Goal: Information Seeking & Learning: Learn about a topic

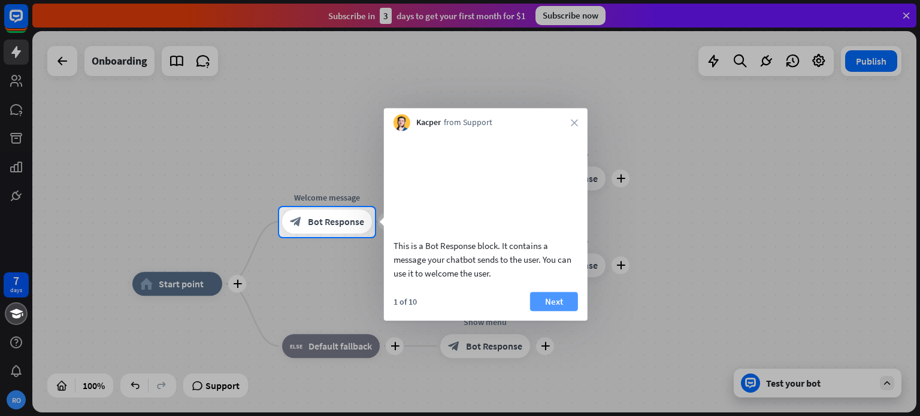
click at [551, 311] on button "Next" at bounding box center [554, 301] width 48 height 19
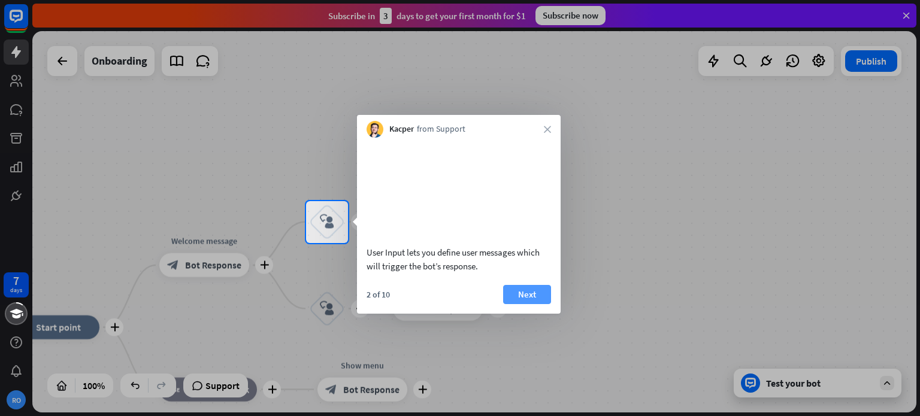
click at [526, 304] on button "Next" at bounding box center [527, 294] width 48 height 19
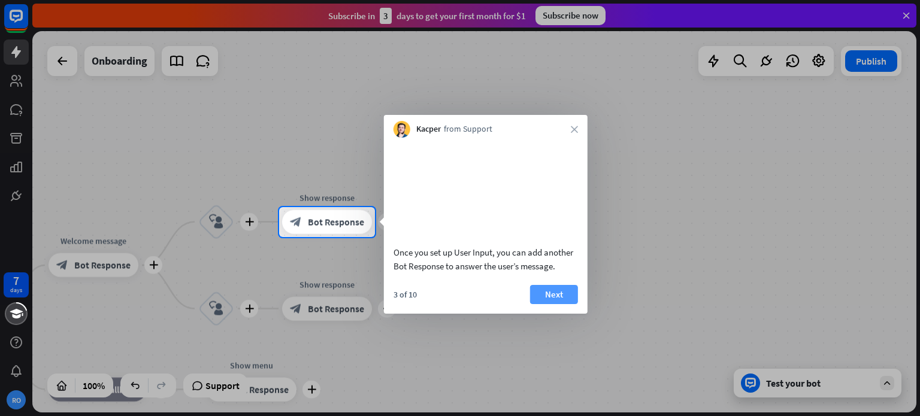
click at [542, 304] on button "Next" at bounding box center [554, 294] width 48 height 19
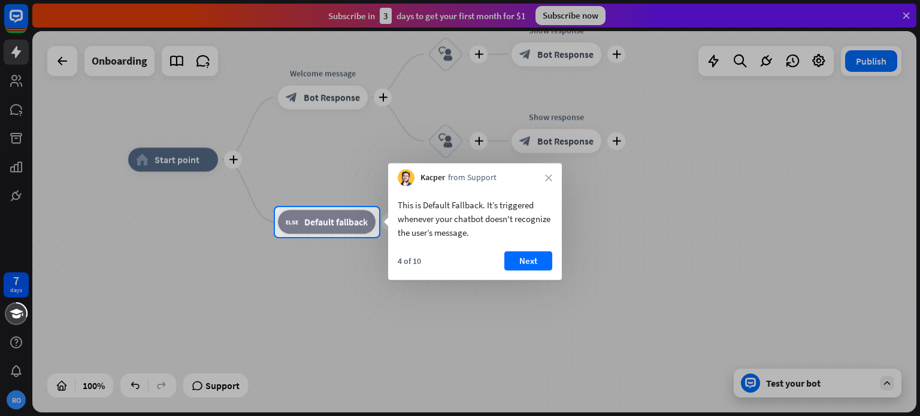
click at [62, 386] on div at bounding box center [460, 327] width 920 height 180
click at [537, 257] on button "Next" at bounding box center [528, 261] width 48 height 19
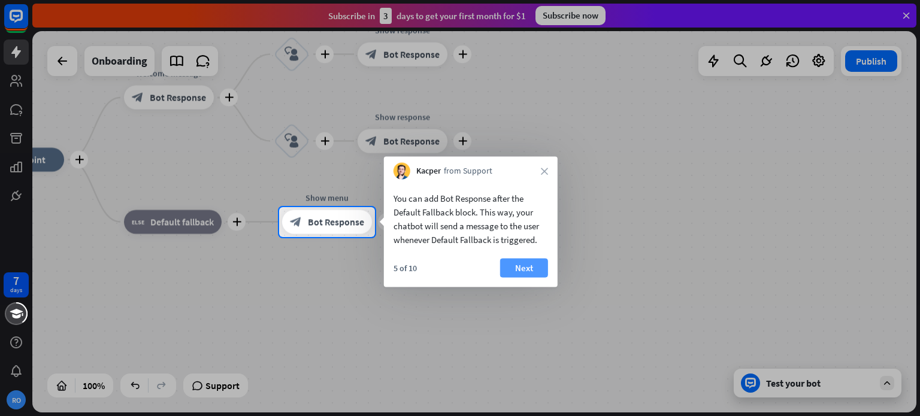
click at [535, 268] on button "Next" at bounding box center [524, 268] width 48 height 19
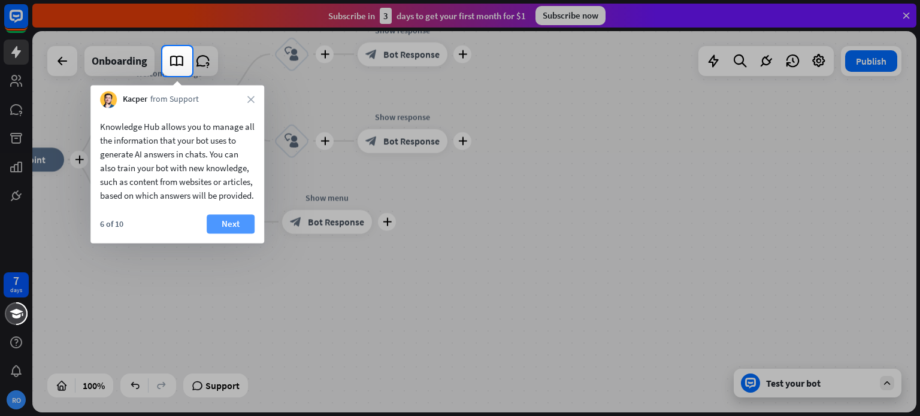
click at [238, 234] on button "Next" at bounding box center [231, 223] width 48 height 19
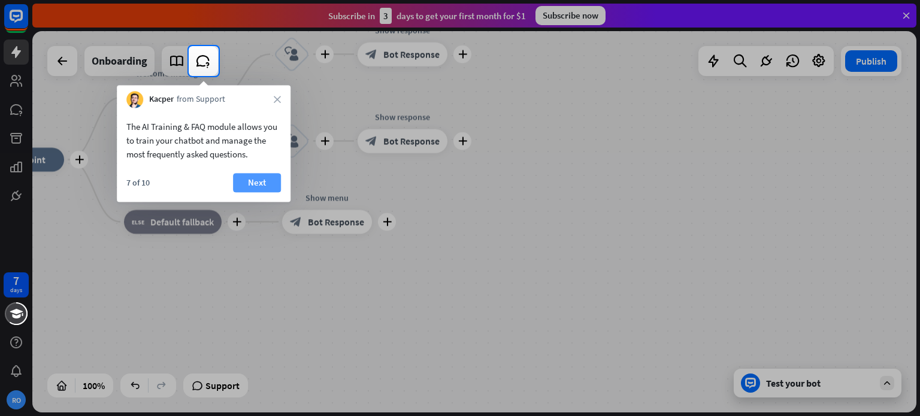
click at [253, 184] on button "Next" at bounding box center [257, 182] width 48 height 19
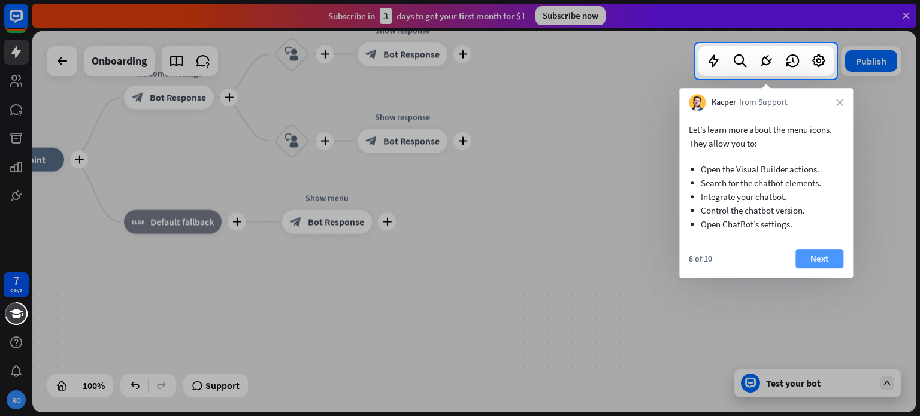
click at [823, 263] on button "Next" at bounding box center [820, 258] width 48 height 19
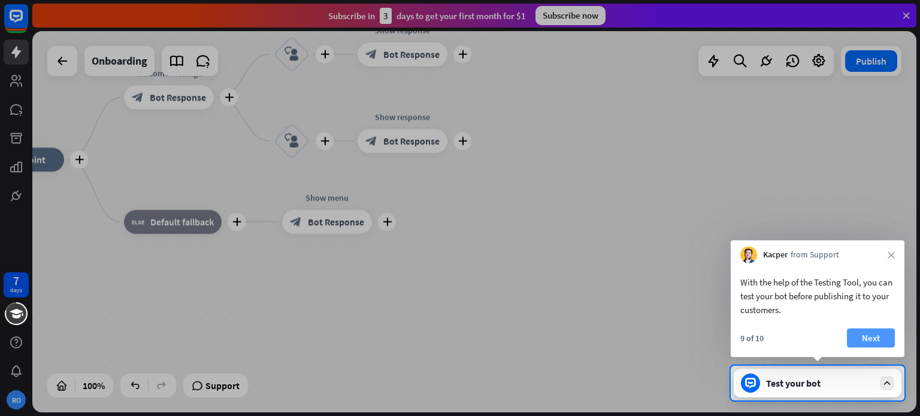
click at [868, 340] on button "Next" at bounding box center [871, 338] width 48 height 19
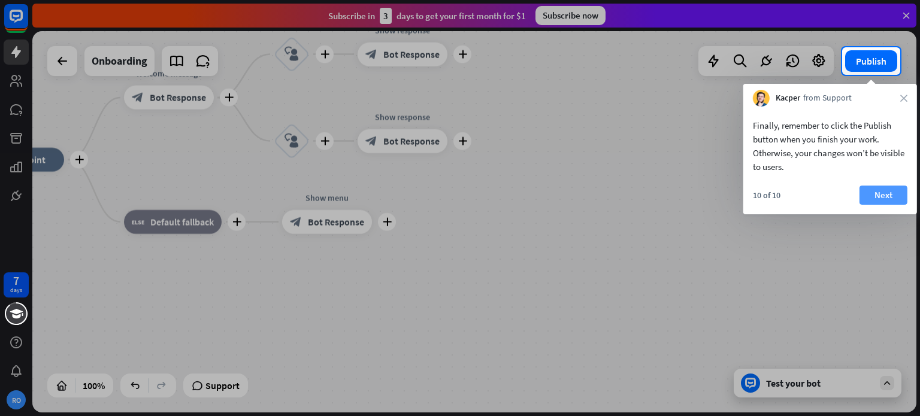
click at [883, 195] on button "Next" at bounding box center [884, 195] width 48 height 19
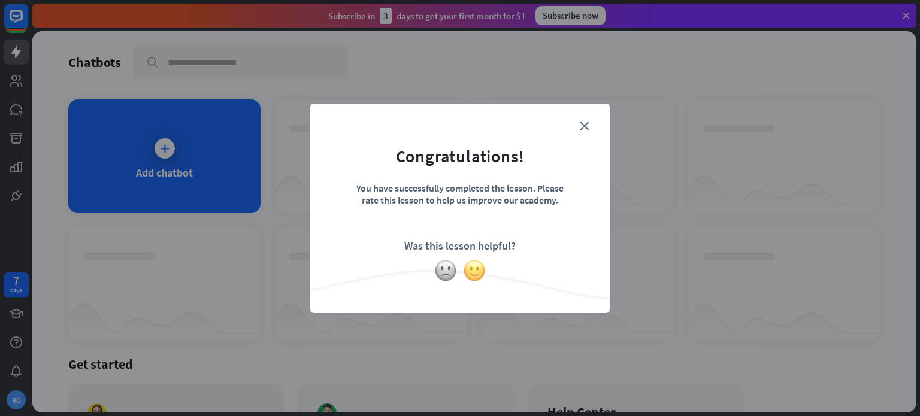
click at [479, 274] on img at bounding box center [474, 270] width 23 height 23
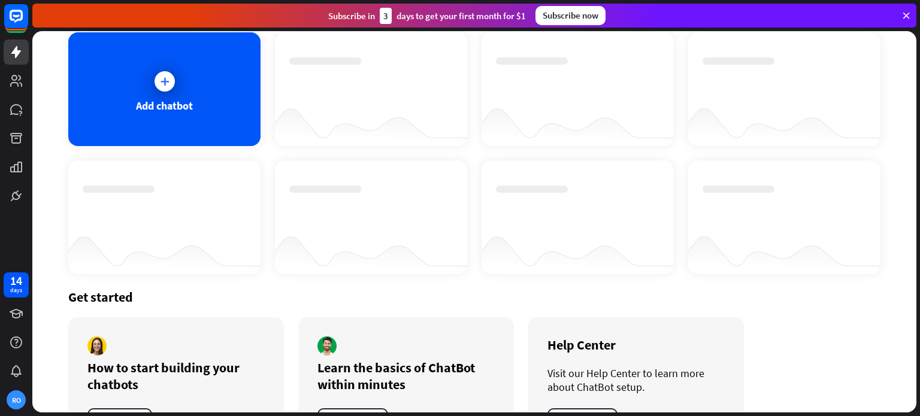
scroll to position [117, 0]
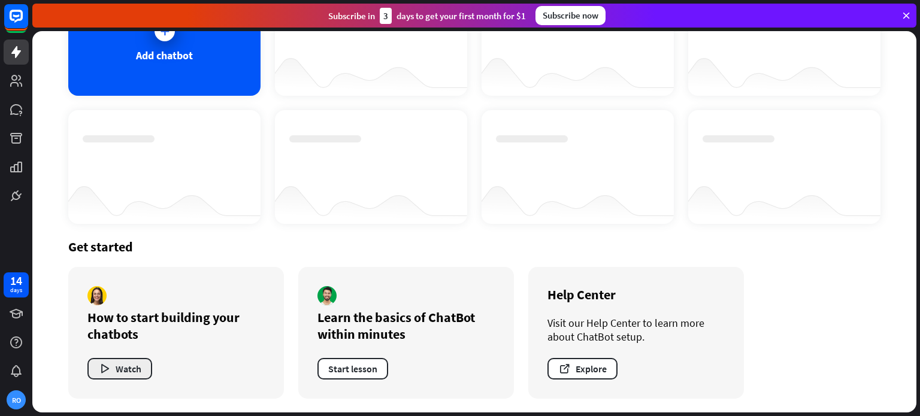
click at [124, 365] on button "Watch" at bounding box center [119, 369] width 65 height 22
